Goal: Subscribe to service/newsletter

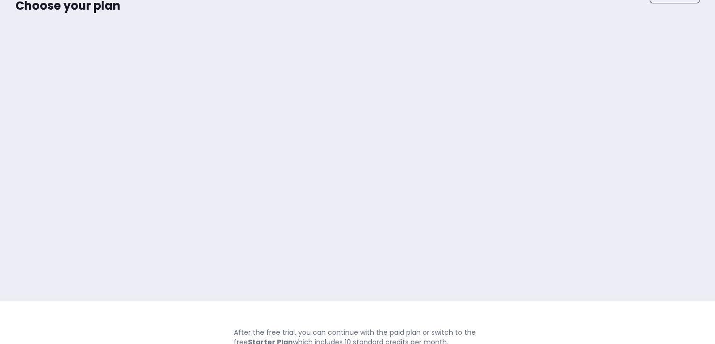
scroll to position [45, 0]
